Goal: Information Seeking & Learning: Learn about a topic

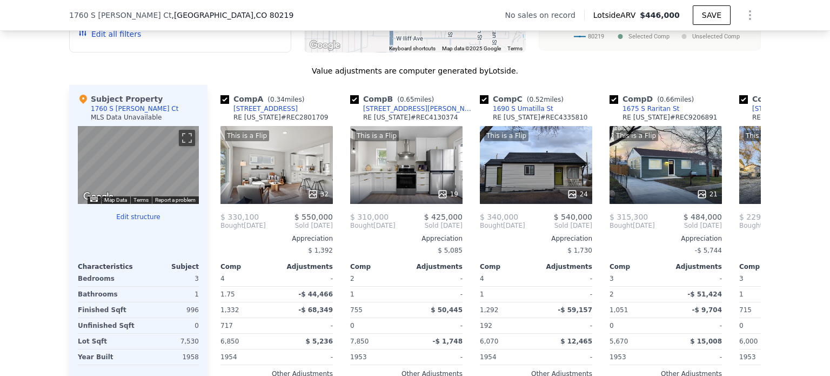
scroll to position [996, 0]
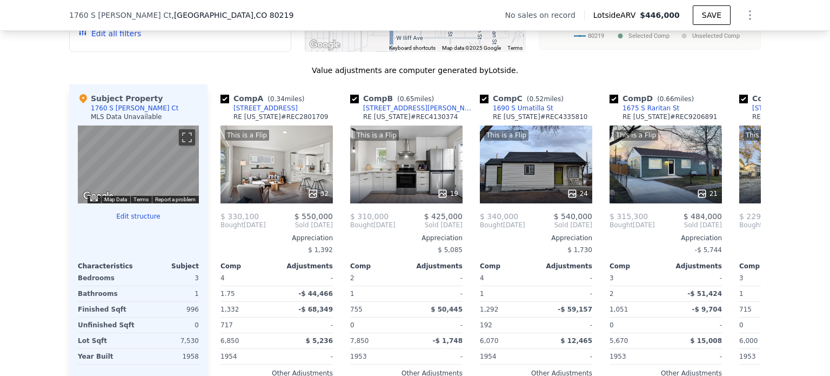
click at [740, 265] on div "Comp Adjustments" at bounding box center [796, 263] width 112 height 13
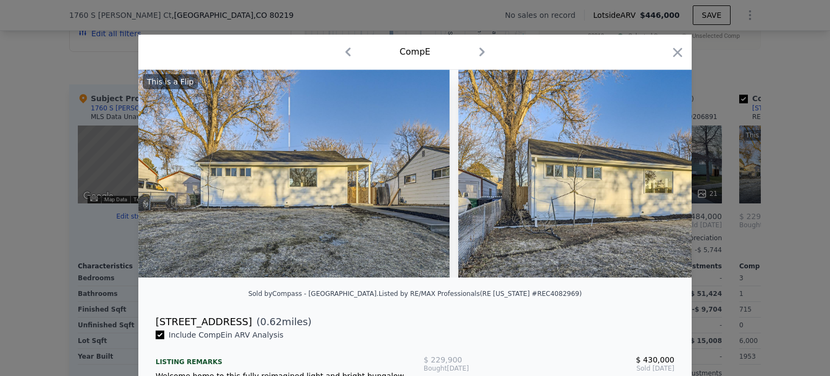
click at [677, 50] on icon "button" at bounding box center [678, 52] width 9 height 9
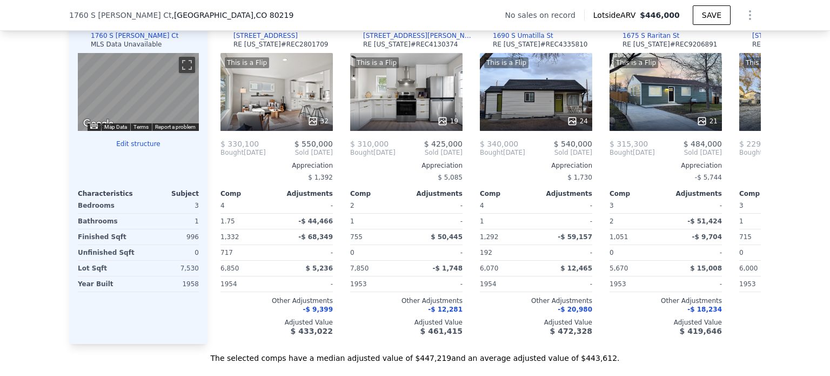
scroll to position [1068, 0]
click at [247, 116] on div "This is a Flip 32" at bounding box center [277, 92] width 112 height 78
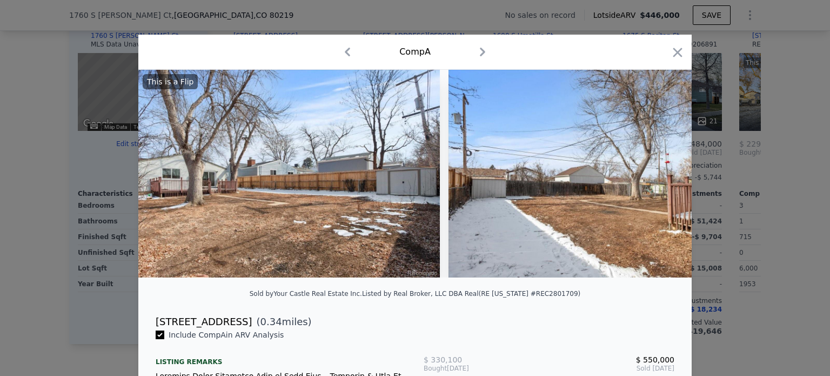
scroll to position [0, 8730]
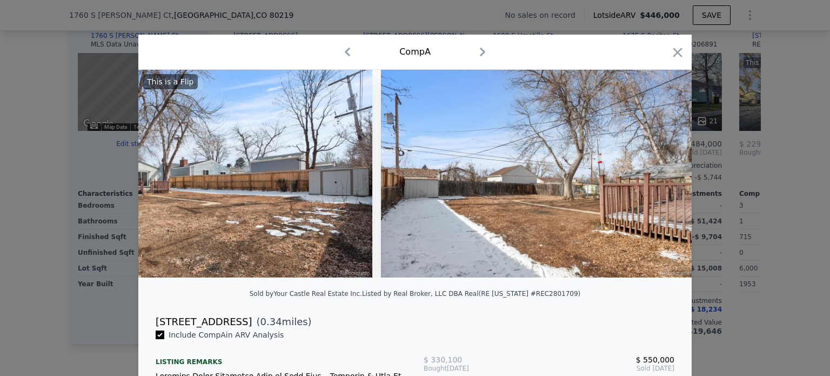
click at [664, 56] on div "Comp A" at bounding box center [415, 51] width 536 height 17
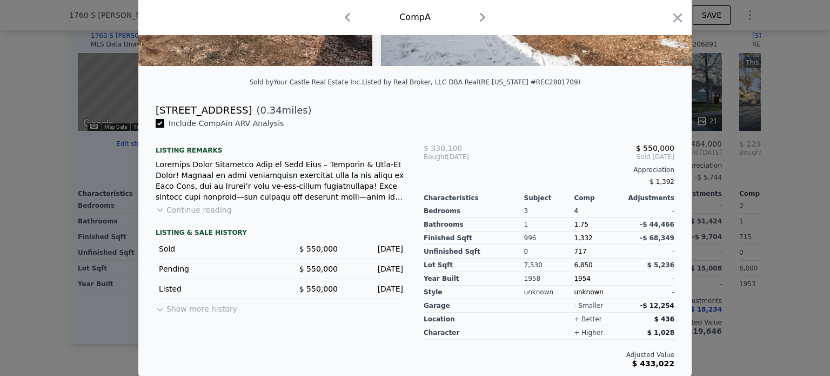
scroll to position [218, 0]
click at [674, 19] on icon "button" at bounding box center [678, 17] width 9 height 9
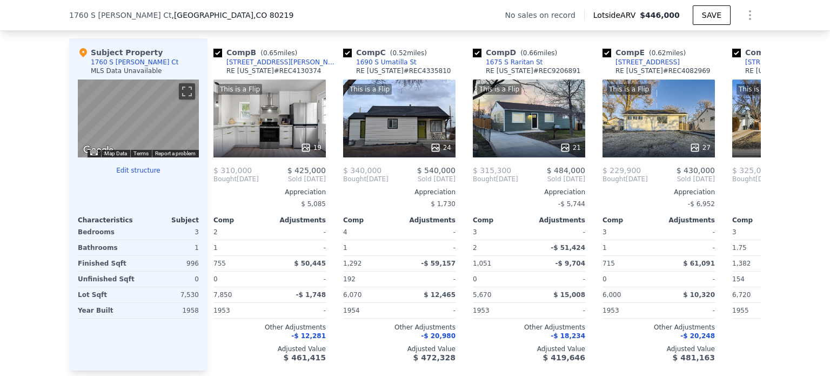
scroll to position [1037, 0]
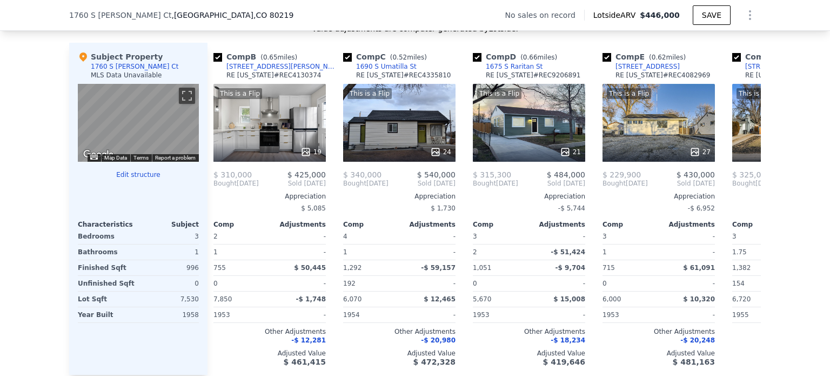
drag, startPoint x: 667, startPoint y: 73, endPoint x: 605, endPoint y: 74, distance: 61.1
click at [605, 74] on div "Comp E ( 0.62 miles) 1840 S Shoshone St RE Colorado # REC4082969" at bounding box center [659, 67] width 112 height 32
copy div "1840 S Shoshone St"
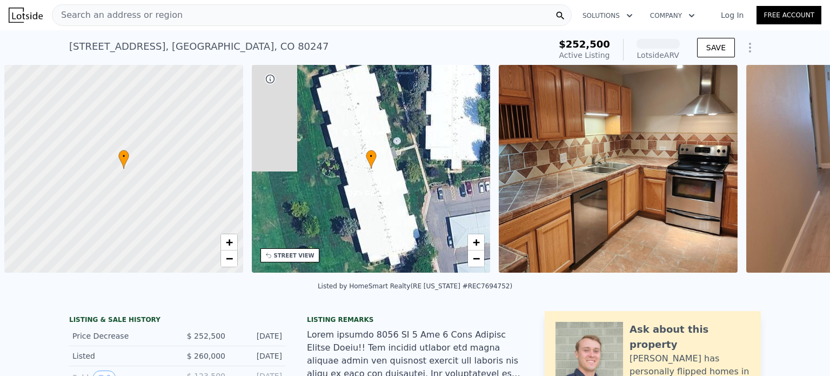
scroll to position [0, 4]
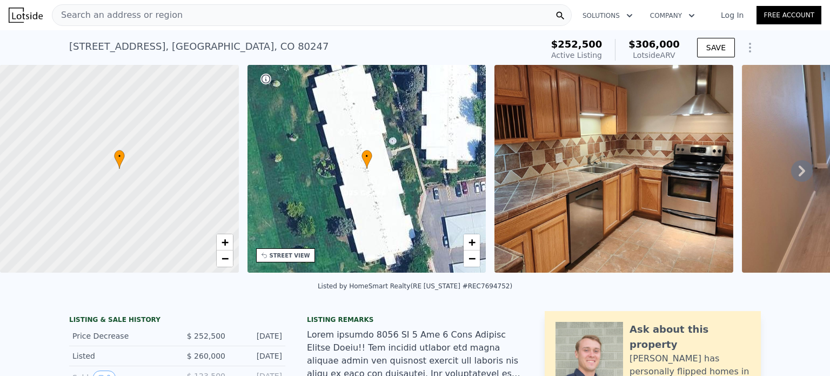
click at [205, 16] on div "Search an address or region" at bounding box center [312, 15] width 520 height 22
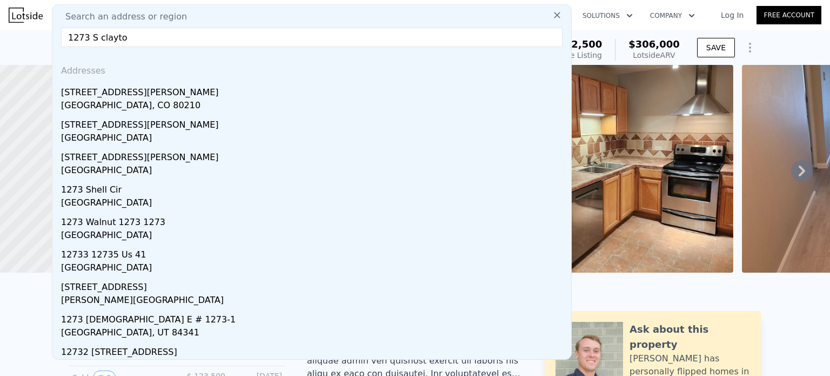
type input "1273 S clayto"
click at [143, 101] on div "[GEOGRAPHIC_DATA], CO 80210" at bounding box center [314, 106] width 506 height 15
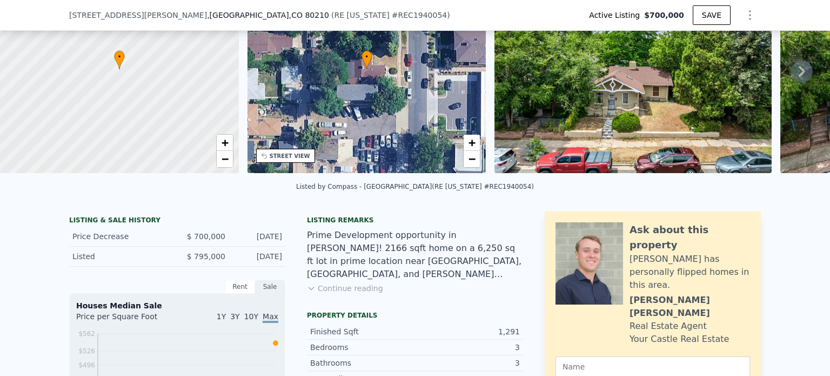
scroll to position [97, 0]
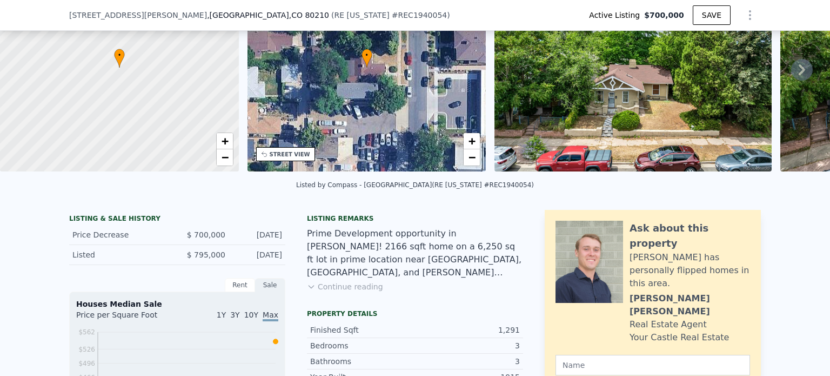
click at [366, 292] on button "Continue reading" at bounding box center [345, 286] width 76 height 11
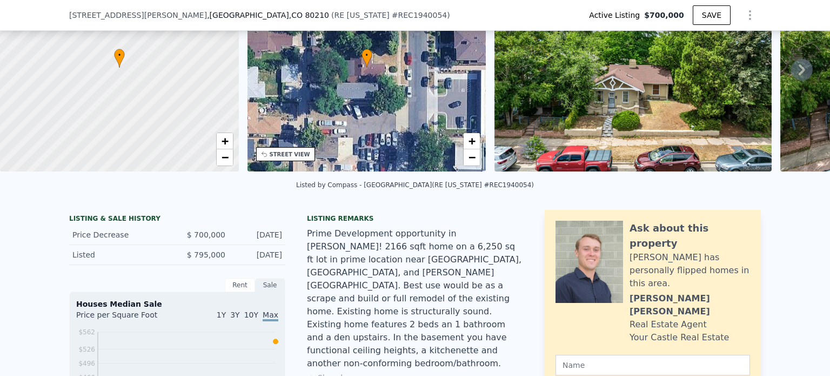
click at [726, 240] on div "Ask about this property" at bounding box center [690, 236] width 121 height 30
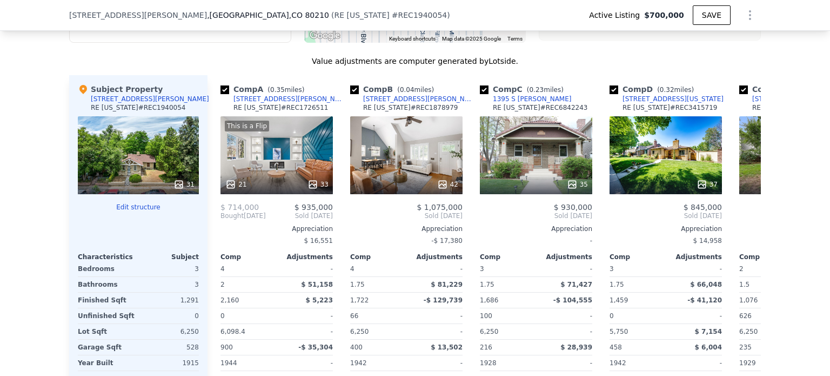
scroll to position [1309, 0]
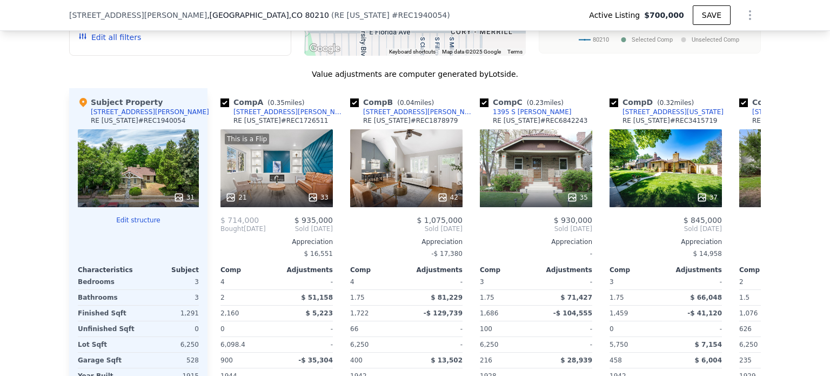
click at [404, 136] on div "42" at bounding box center [406, 168] width 112 height 78
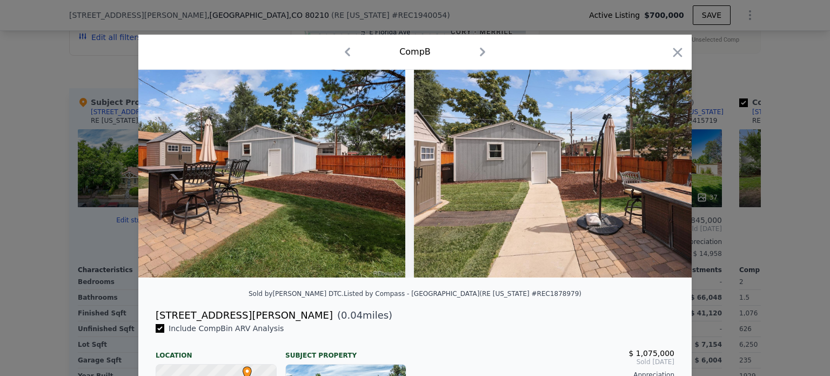
scroll to position [0, 11848]
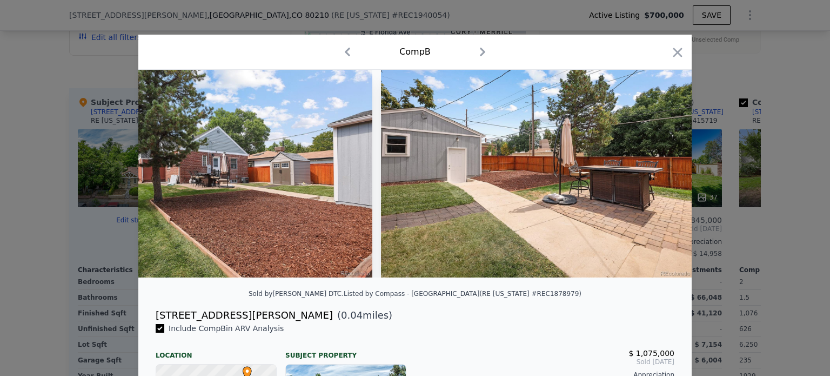
click at [674, 54] on icon "button" at bounding box center [678, 52] width 9 height 9
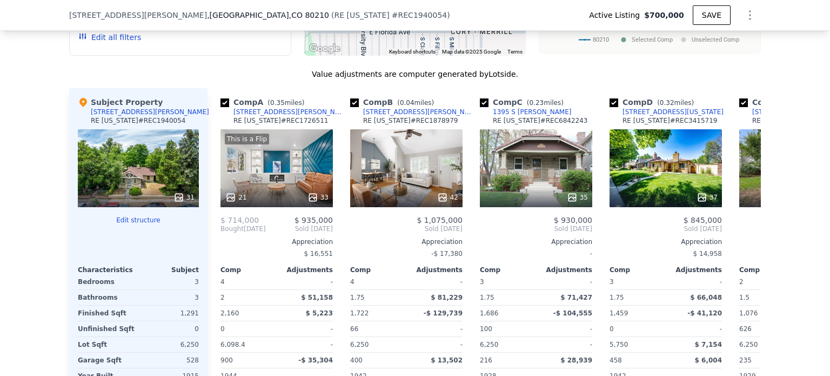
click at [265, 147] on div "This is a Flip 21 33" at bounding box center [277, 168] width 112 height 78
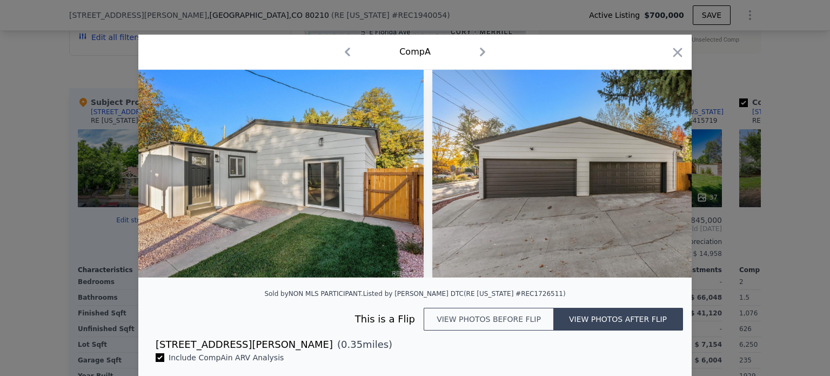
scroll to position [0, 8394]
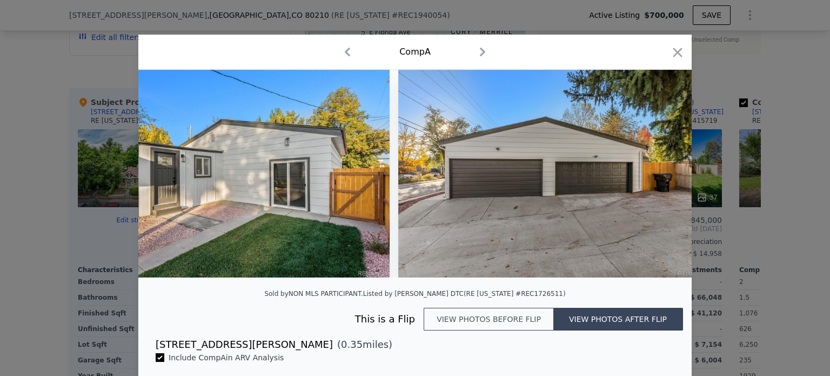
click at [677, 56] on icon "button" at bounding box center [678, 52] width 9 height 9
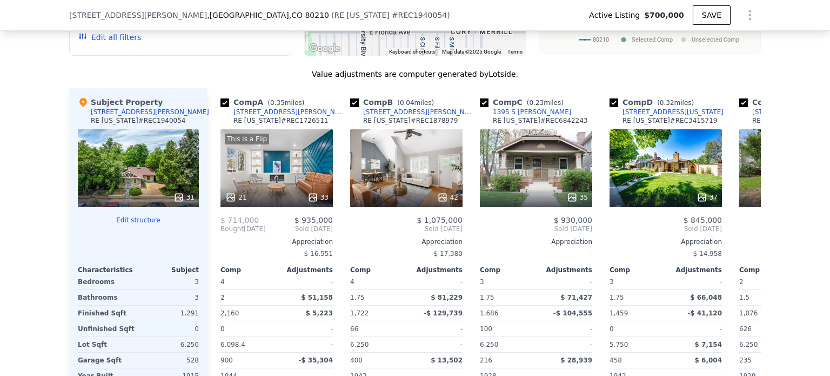
drag, startPoint x: 139, startPoint y: 77, endPoint x: 95, endPoint y: 75, distance: 44.4
click at [95, 97] on div "Subject Property [STREET_ADDRESS][PERSON_NAME][US_STATE] # REC1940054" at bounding box center [138, 113] width 121 height 32
drag, startPoint x: 65, startPoint y: 15, endPoint x: 188, endPoint y: 16, distance: 122.7
click at [188, 16] on div "[STREET_ADDRESS][PERSON_NAME] ( RE [US_STATE] # REC1940054 )" at bounding box center [264, 15] width 390 height 11
copy div "[STREET_ADDRESS][PERSON_NAME]"
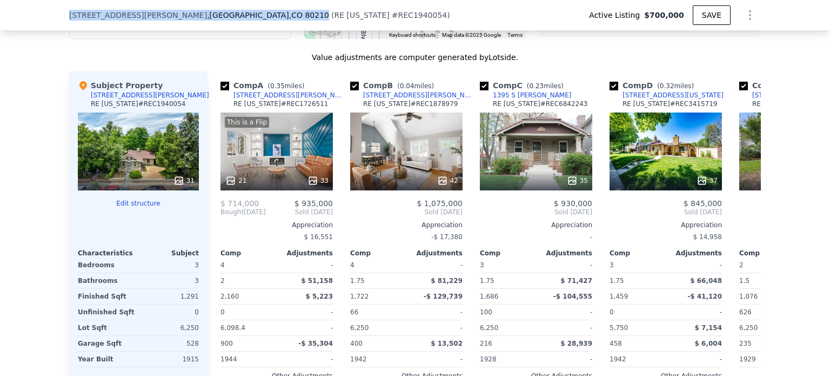
scroll to position [1325, 0]
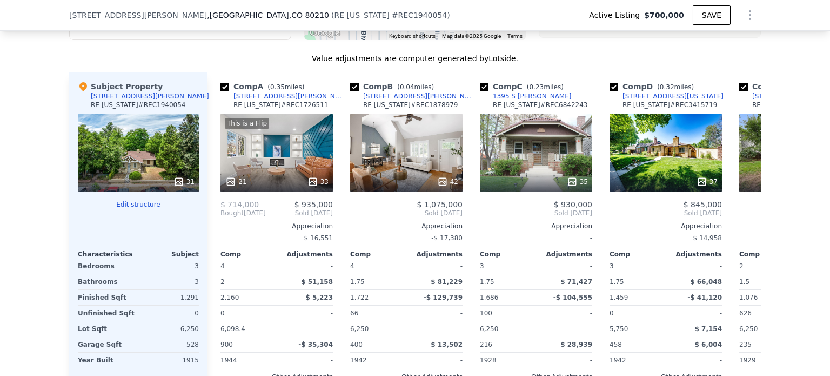
click at [164, 129] on div "31" at bounding box center [138, 153] width 121 height 78
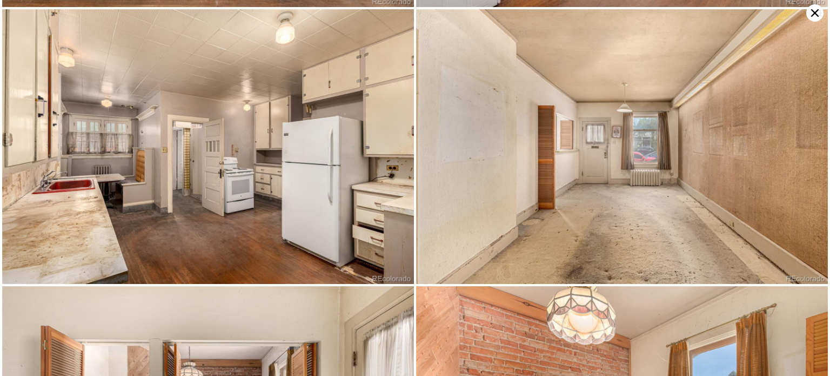
scroll to position [855, 0]
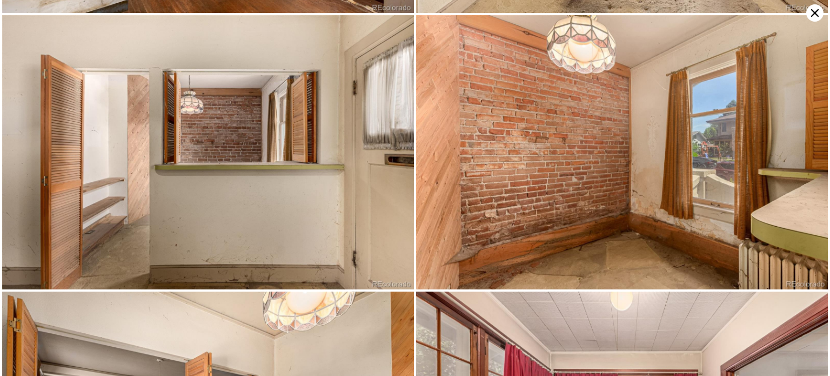
click at [738, 239] on img at bounding box center [622, 152] width 412 height 275
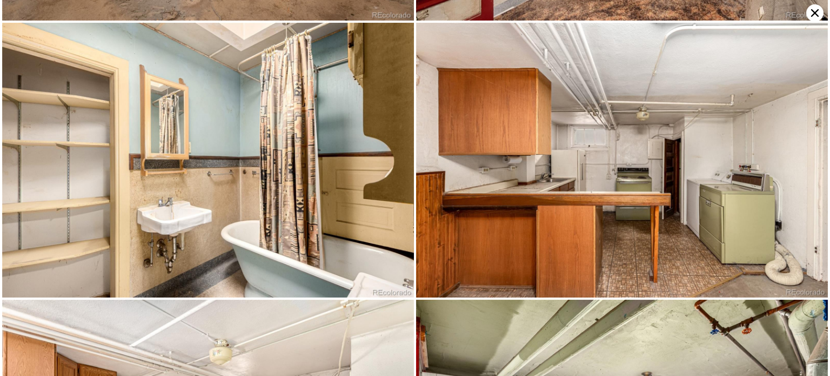
scroll to position [2225, 0]
click at [740, 242] on img at bounding box center [622, 159] width 412 height 275
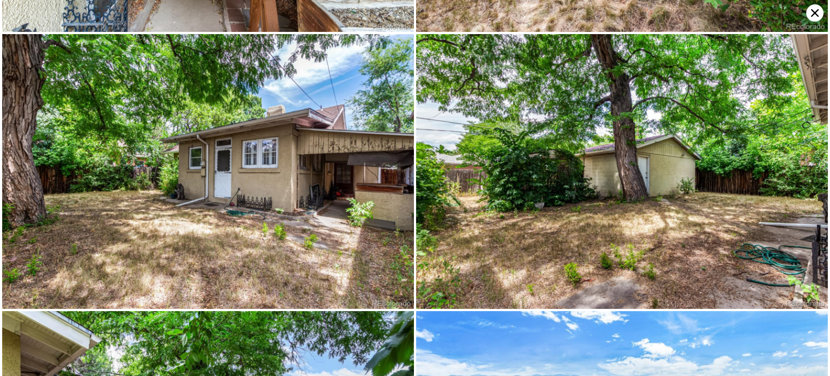
scroll to position [3320, 0]
click at [740, 243] on img at bounding box center [622, 171] width 412 height 275
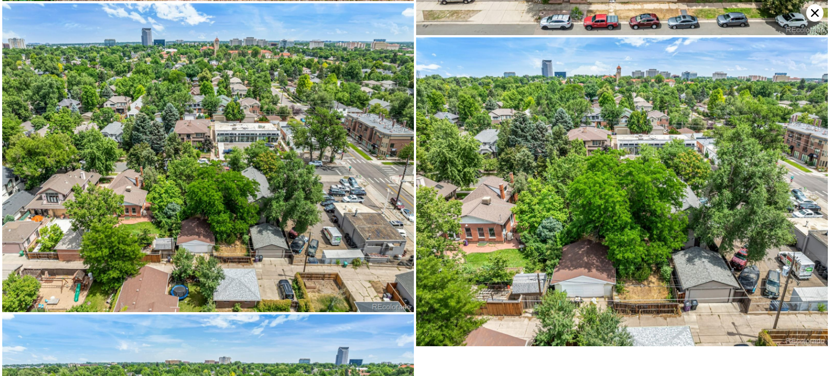
scroll to position [3901, 0]
